Goal: Information Seeking & Learning: Compare options

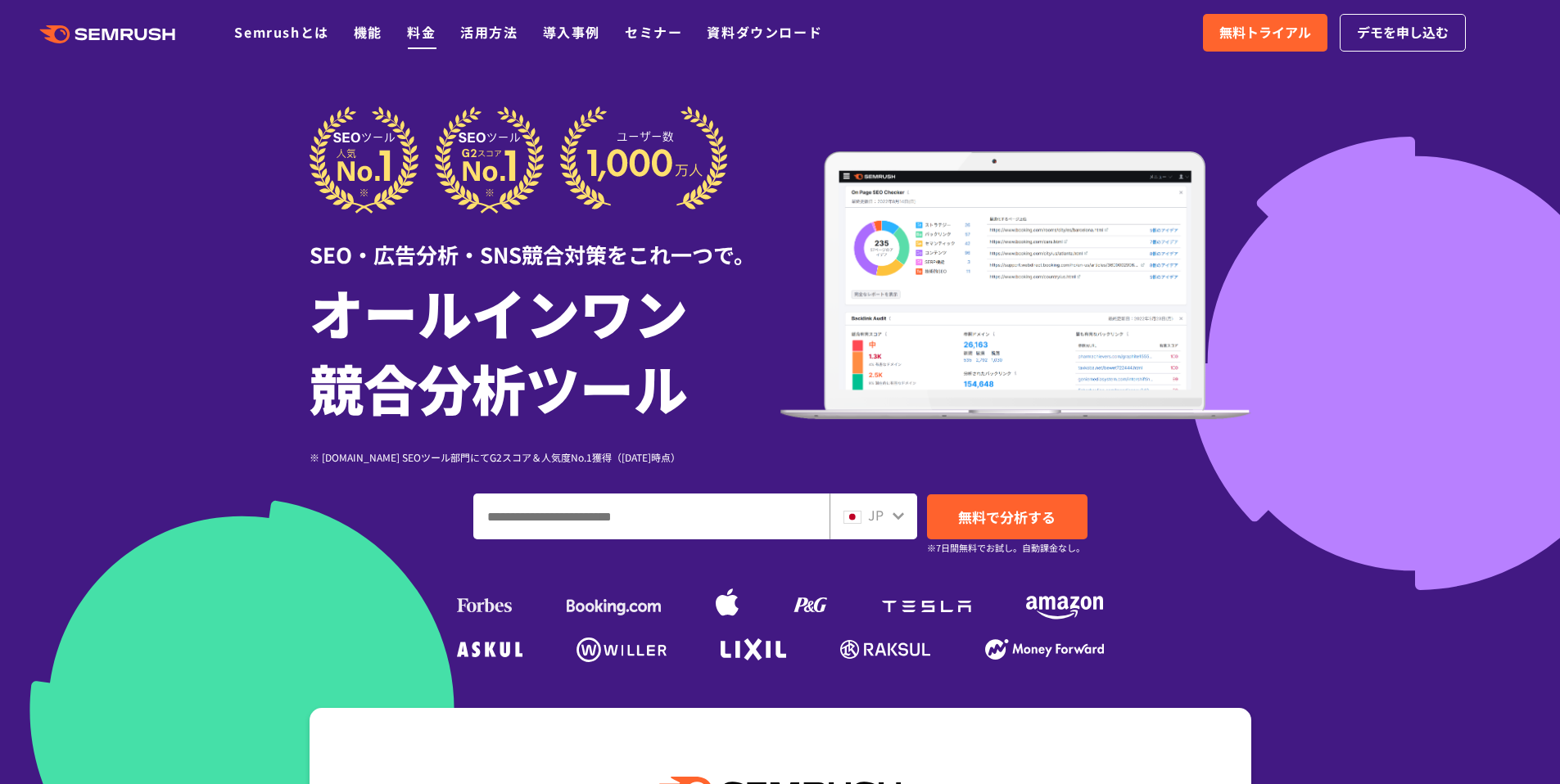
click at [410, 33] on link "料金" at bounding box center [422, 31] width 28 height 20
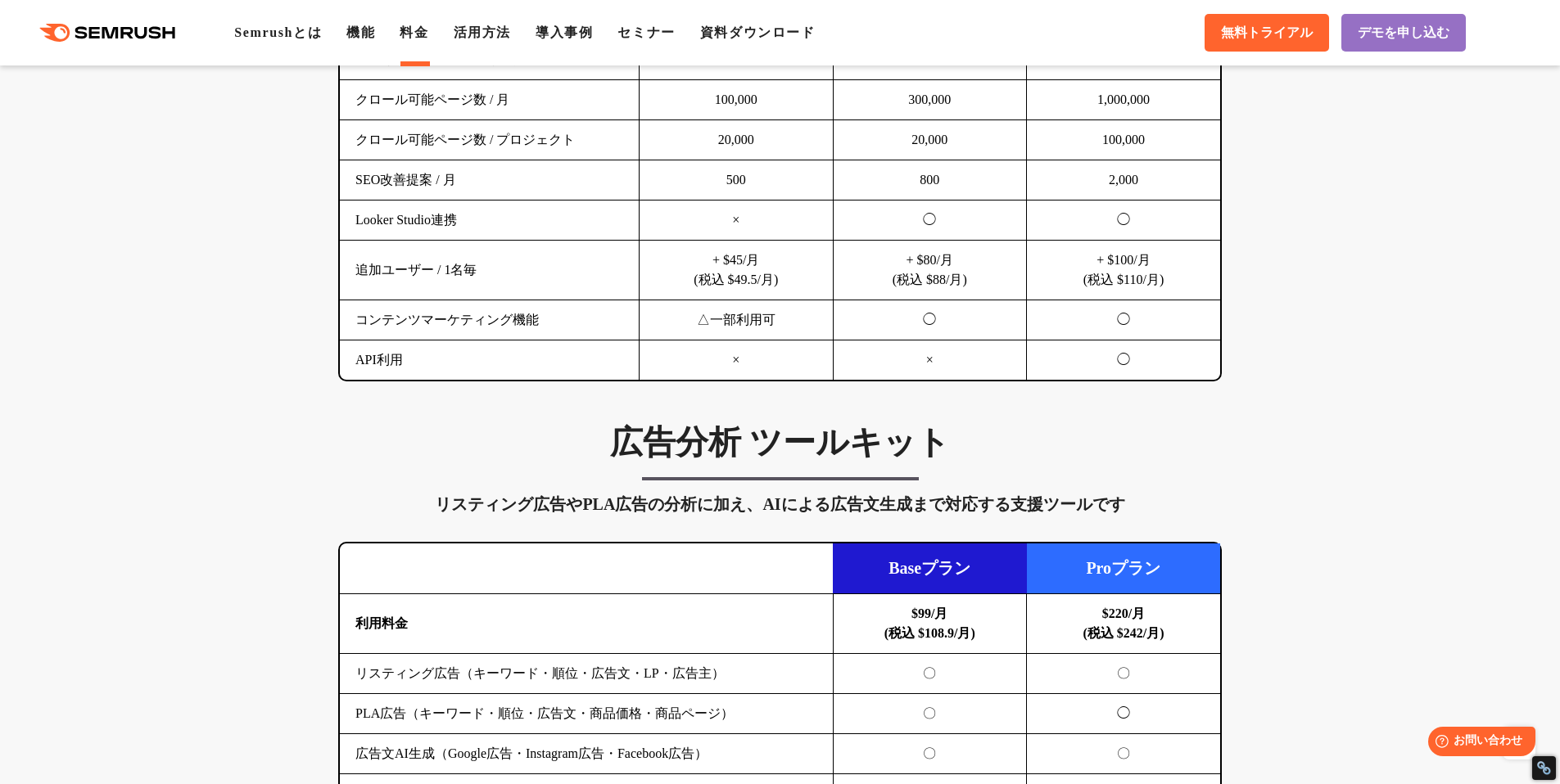
scroll to position [1013, 0]
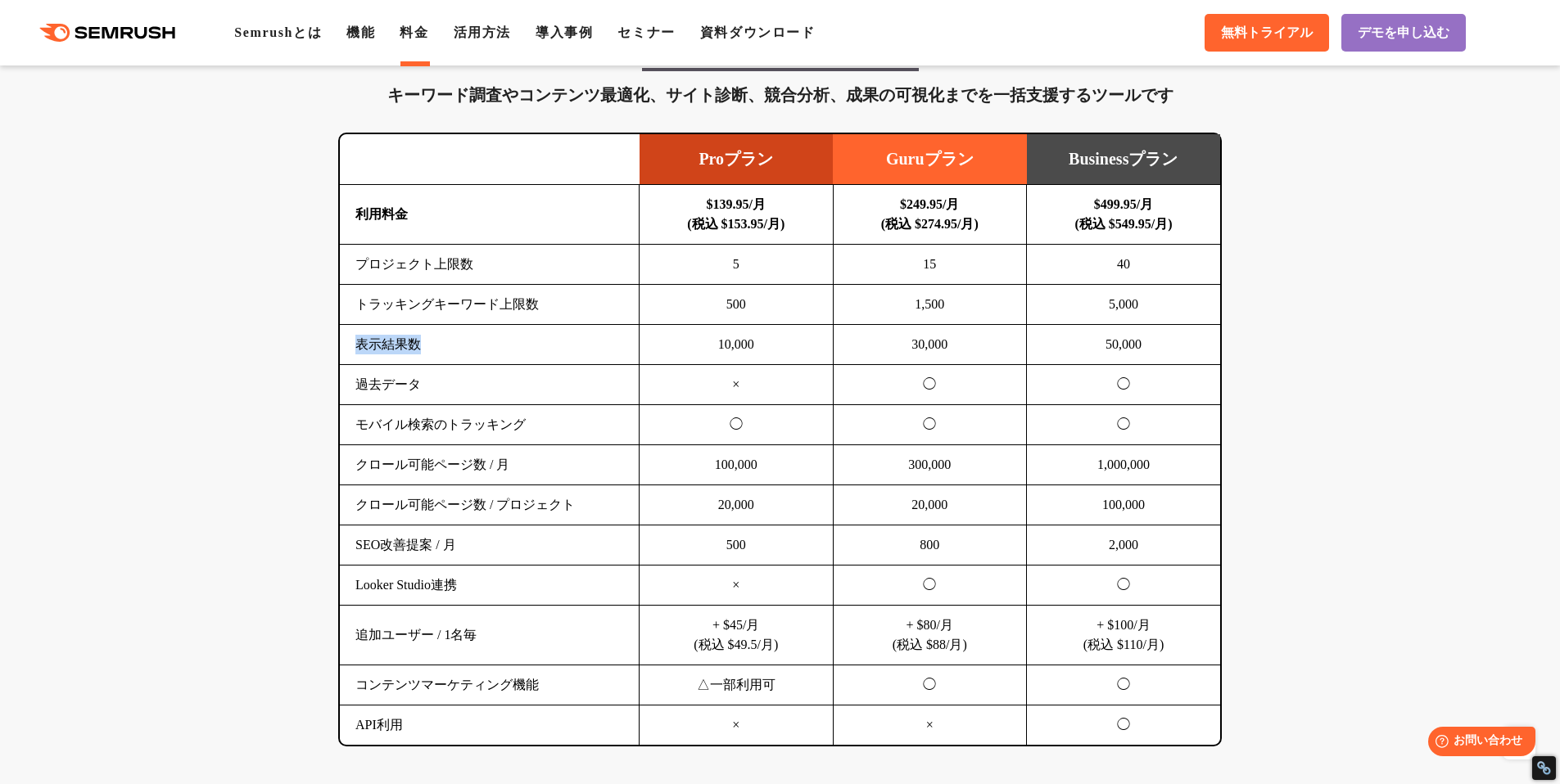
drag, startPoint x: 355, startPoint y: 344, endPoint x: 434, endPoint y: 351, distance: 79.3
click at [434, 351] on td "表示結果数" at bounding box center [490, 345] width 300 height 40
copy td "表示結果数"
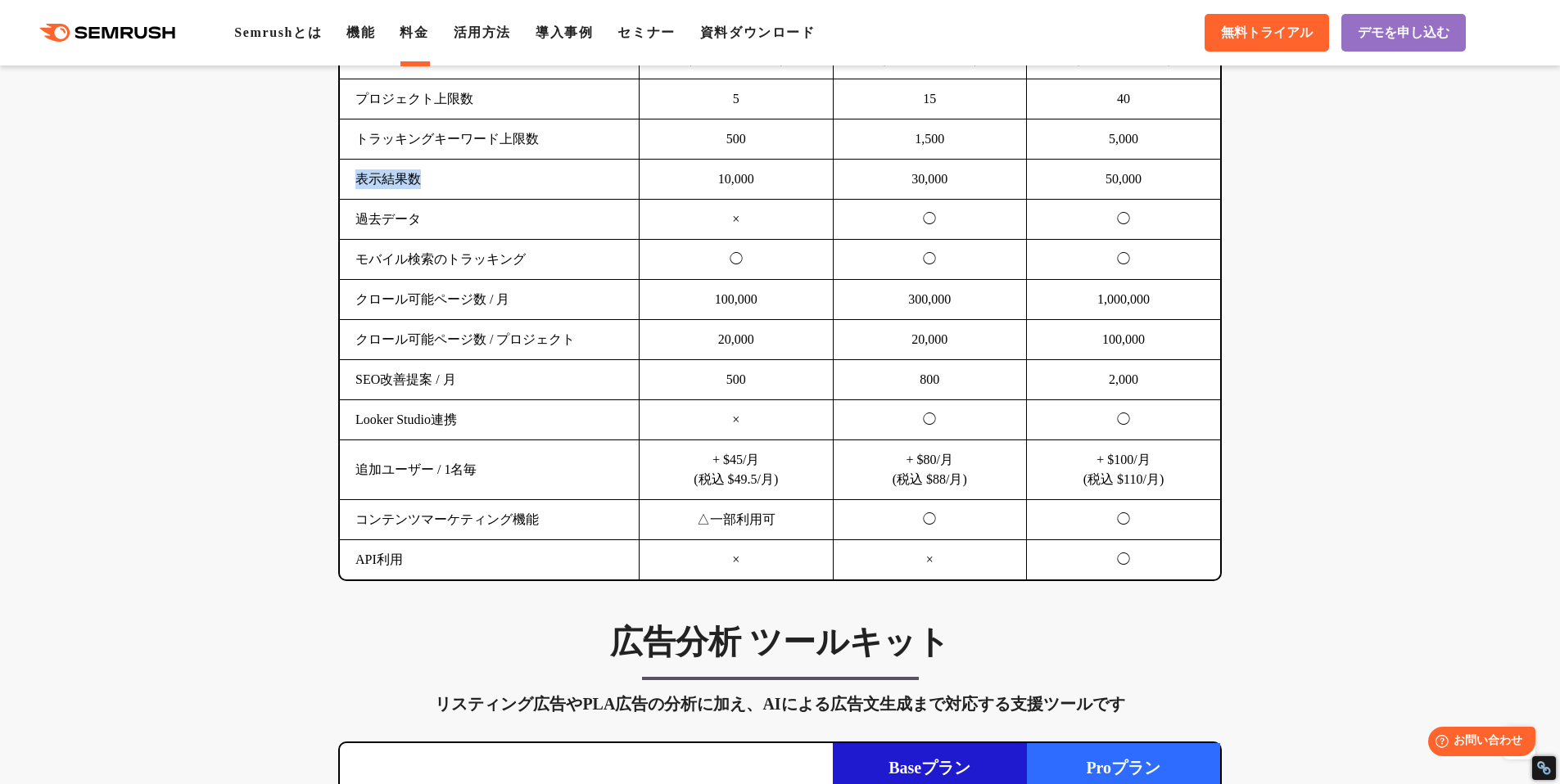
scroll to position [724, 0]
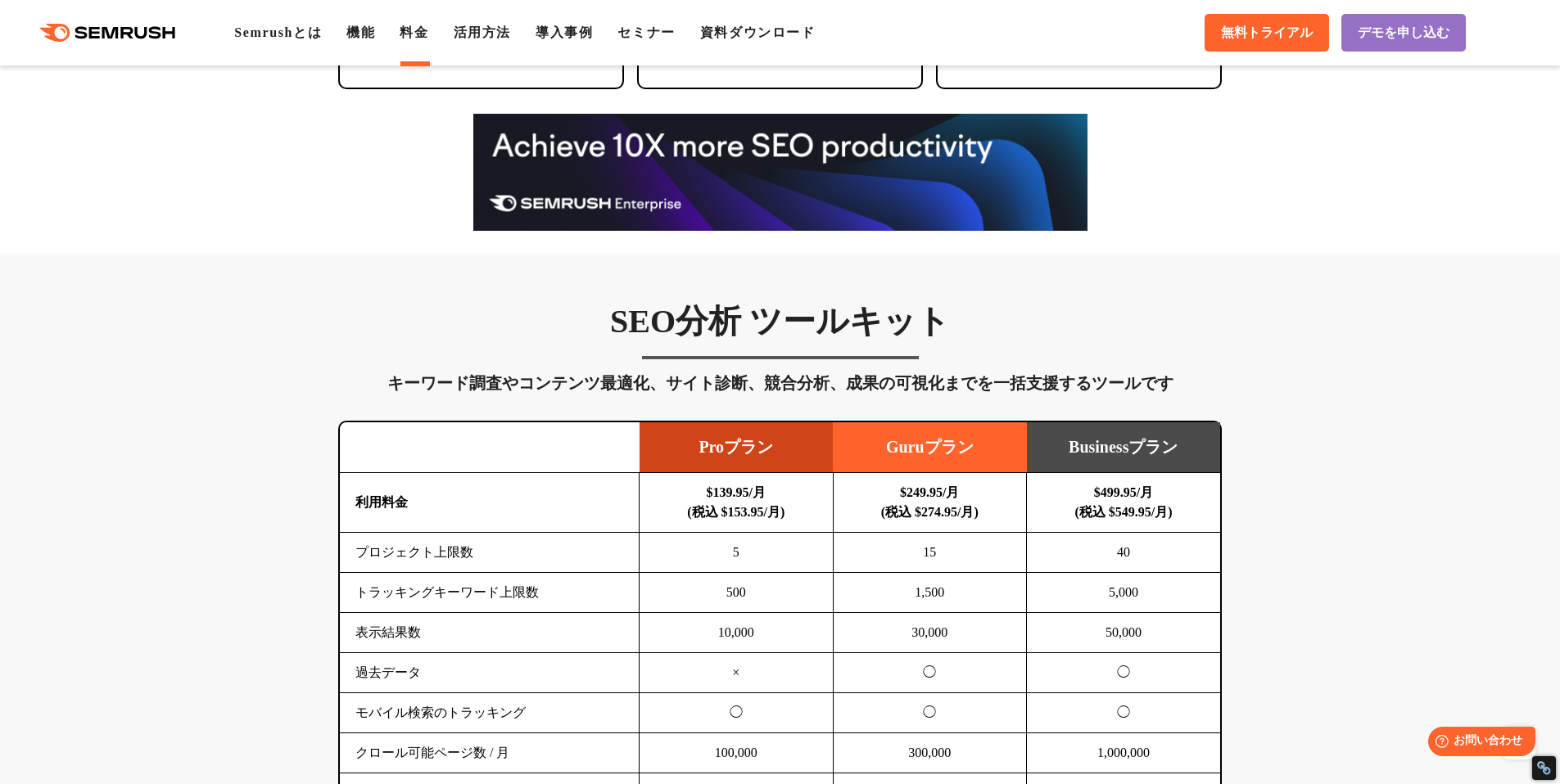
click at [533, 653] on td "過去データ" at bounding box center [490, 673] width 300 height 40
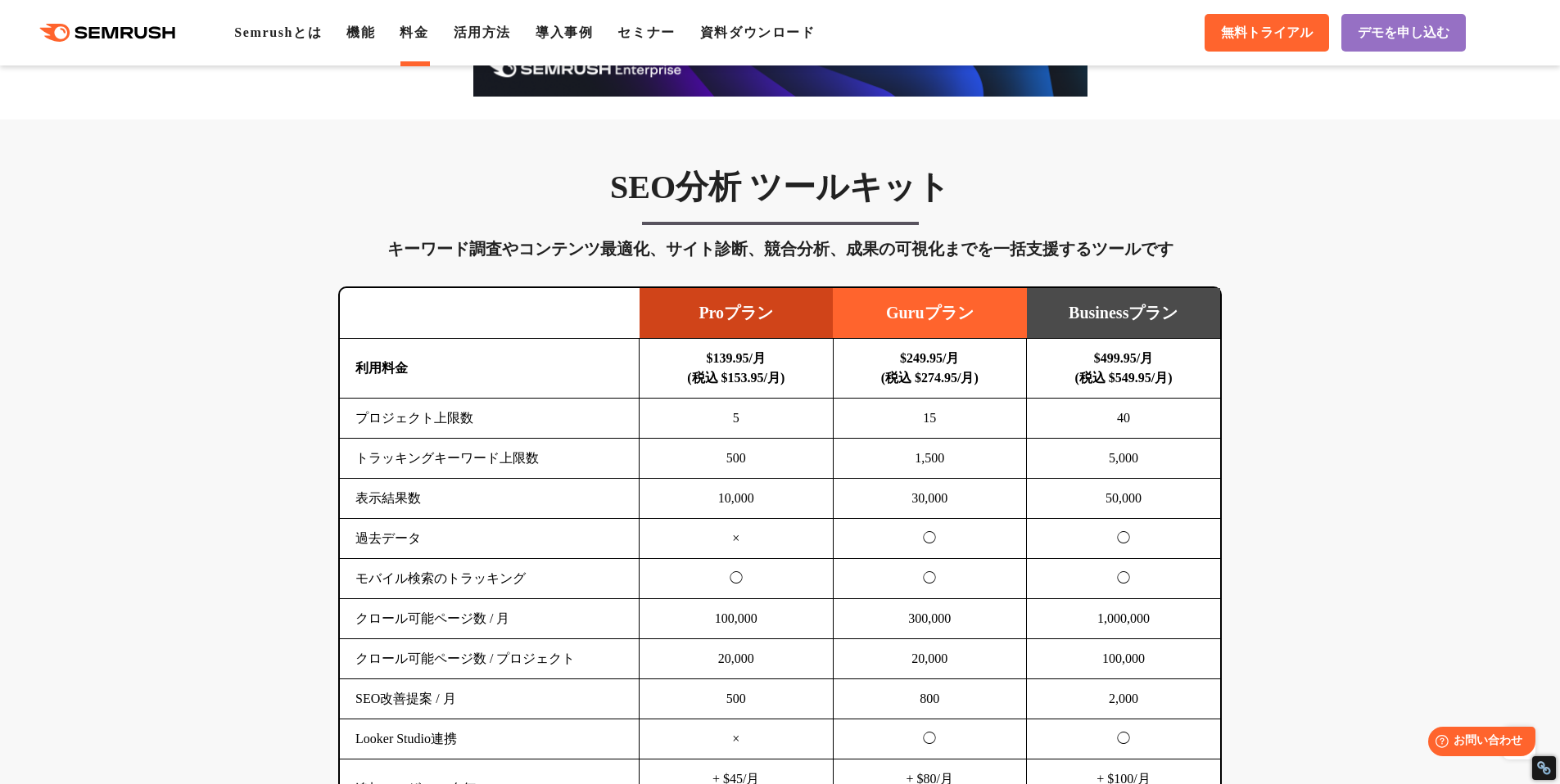
scroll to position [0, 0]
